Goal: Find specific page/section: Find specific page/section

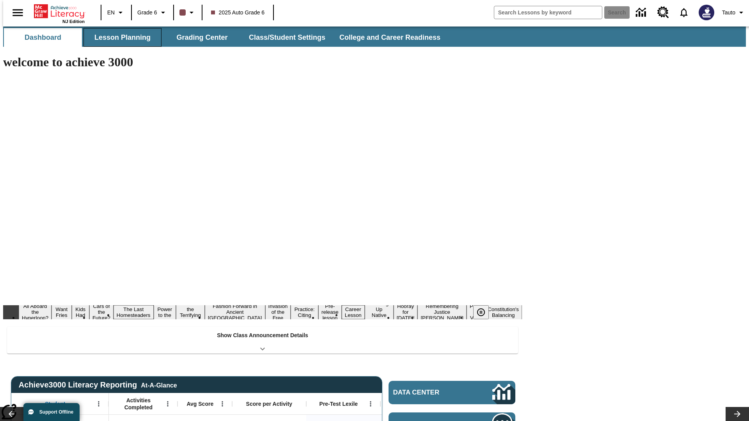
click at [119, 37] on button "Lesson Planning" at bounding box center [122, 37] width 78 height 19
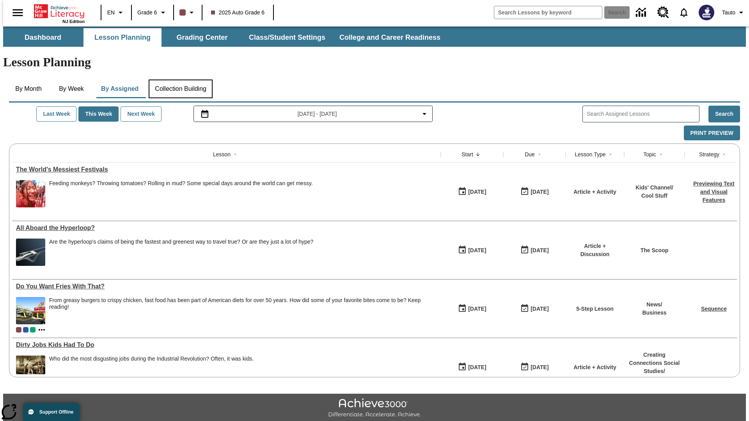
click at [180, 80] on button "Collection Building" at bounding box center [181, 89] width 64 height 19
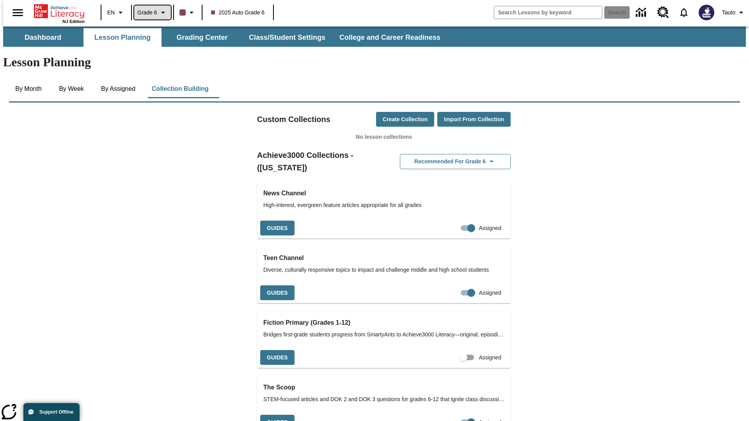
click at [150, 12] on span "Grade 6" at bounding box center [147, 13] width 20 height 8
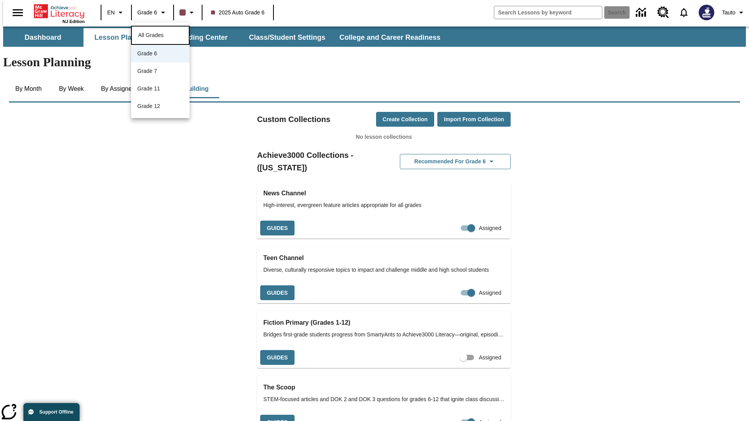
click at [160, 34] on span "All Grades" at bounding box center [150, 35] width 25 height 6
